Goal: Contribute content: Add original content to the website for others to see

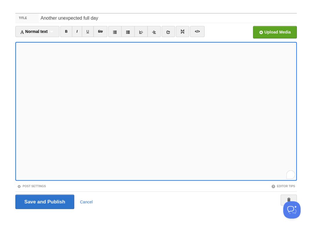
scroll to position [204, 0]
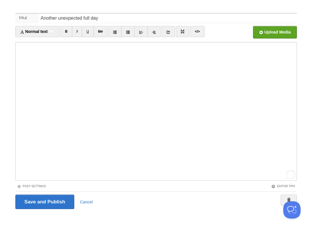
click at [117, 179] on iframe at bounding box center [155, 111] width 281 height 139
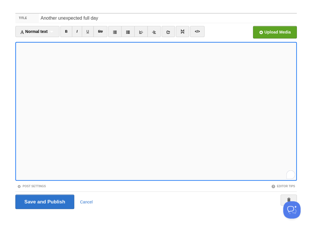
scroll to position [223, 0]
click at [44, 202] on input "Save and Publish" at bounding box center [44, 202] width 59 height 14
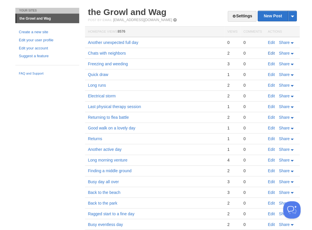
click at [270, 51] on link "Edit" at bounding box center [270, 53] width 7 height 5
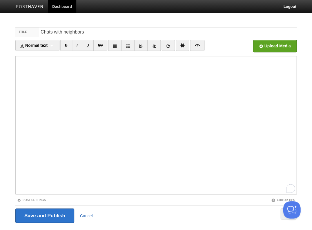
click at [88, 214] on link "Cancel" at bounding box center [86, 216] width 13 height 5
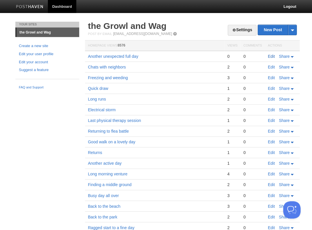
click at [270, 56] on link "Edit" at bounding box center [270, 56] width 7 height 5
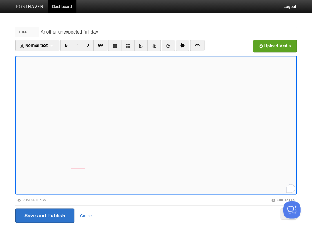
scroll to position [14, 0]
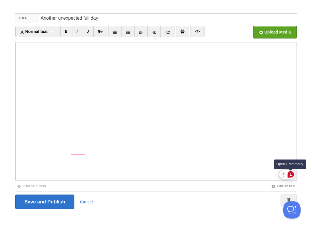
click at [290, 174] on div "1" at bounding box center [290, 174] width 6 height 6
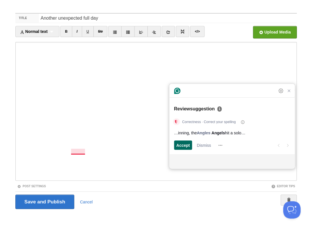
click at [180, 144] on span "Accept" at bounding box center [183, 145] width 14 height 6
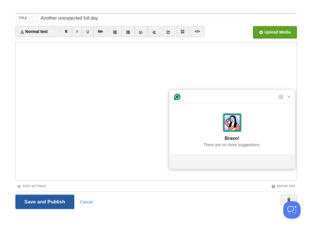
click at [42, 199] on input "Save and Publish" at bounding box center [44, 202] width 59 height 14
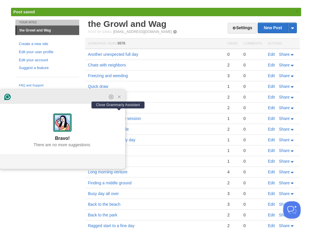
click at [118, 99] on icon "Close Grammarly Assistant" at bounding box center [119, 97] width 5 height 5
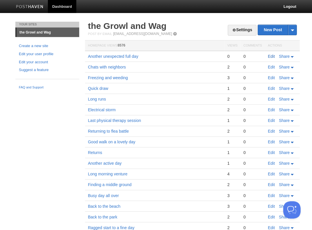
click at [268, 56] on link "Edit" at bounding box center [270, 56] width 7 height 5
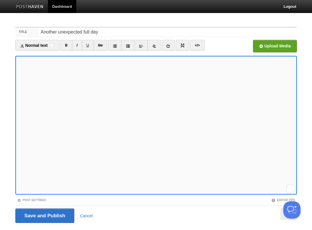
scroll to position [14, 0]
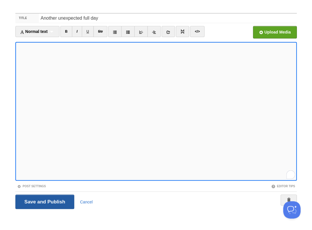
click at [44, 202] on input "Save and Publish" at bounding box center [44, 202] width 59 height 14
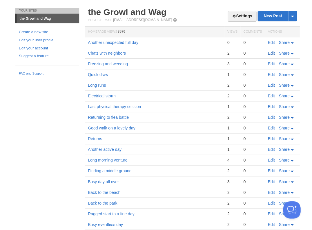
click at [272, 52] on link "Edit" at bounding box center [270, 53] width 7 height 5
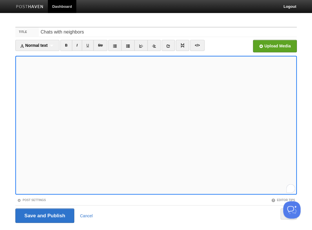
click at [107, 211] on div "Save and Publish Cancel" at bounding box center [155, 216] width 281 height 14
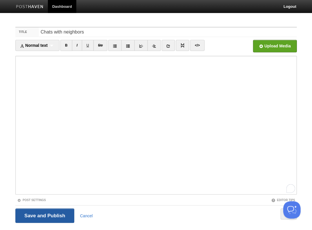
click at [55, 214] on input "Save and Publish" at bounding box center [44, 216] width 59 height 14
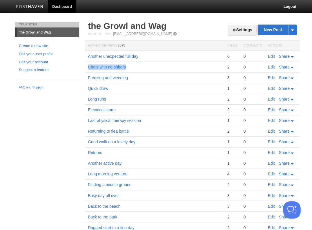
click at [271, 55] on link "Edit" at bounding box center [270, 56] width 7 height 5
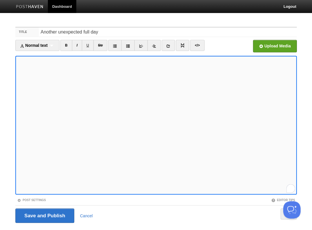
scroll to position [14, 0]
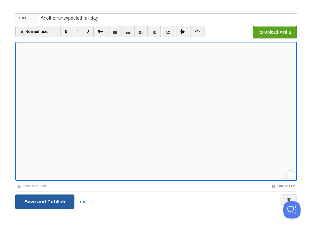
click at [44, 202] on input "Save and Publish" at bounding box center [44, 202] width 59 height 14
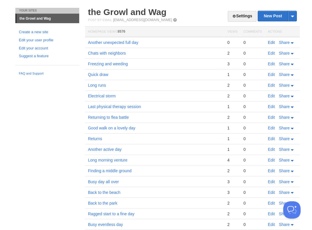
click at [270, 42] on link "Edit" at bounding box center [270, 42] width 7 height 5
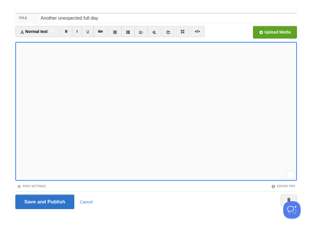
scroll to position [240, 0]
click at [44, 202] on input "Save and Publish" at bounding box center [44, 202] width 59 height 14
